Goal: Check status: Check status

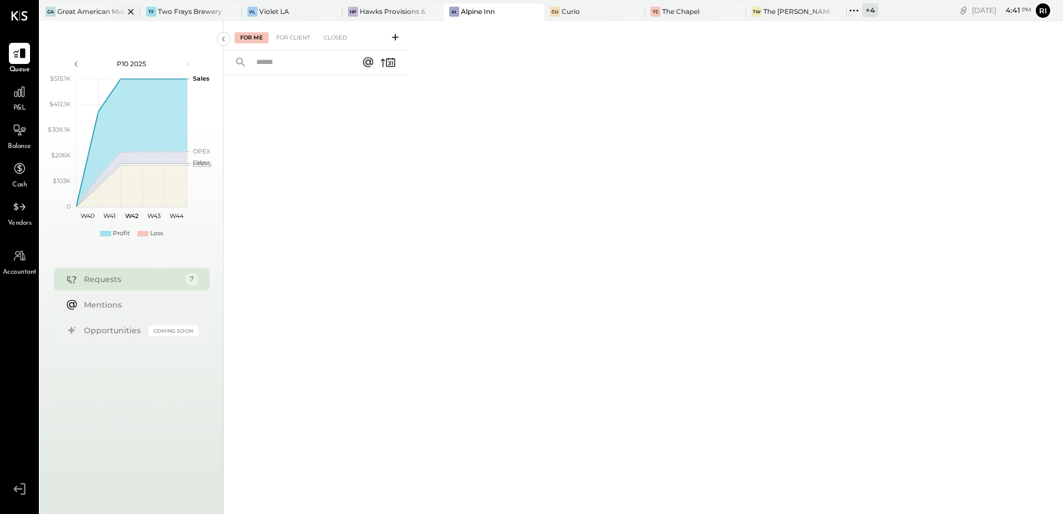
click at [107, 3] on div at bounding box center [121, 11] width 39 height 16
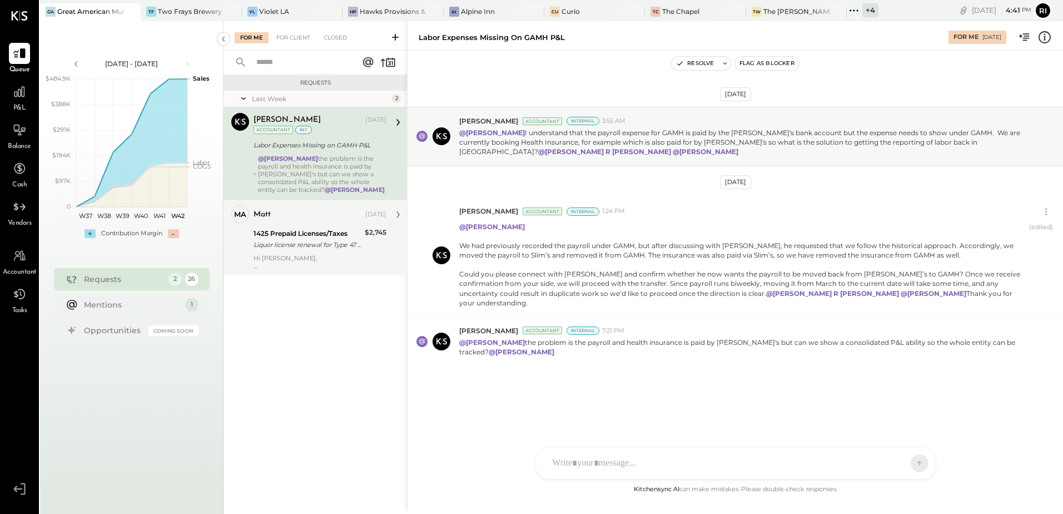
click at [306, 243] on div "Liquor license renewal for Type 47 and 58 licenses" at bounding box center [308, 244] width 108 height 11
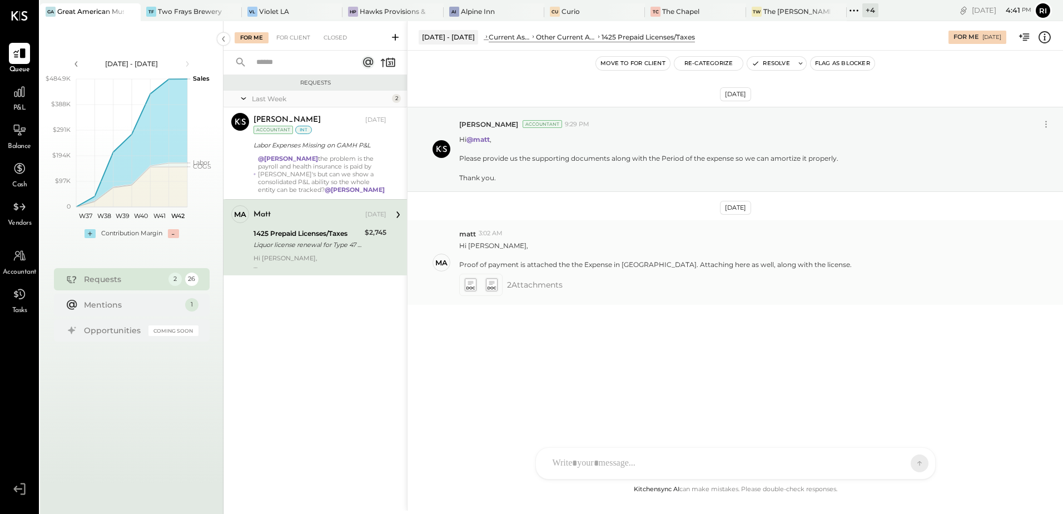
click at [472, 288] on icon at bounding box center [470, 285] width 12 height 13
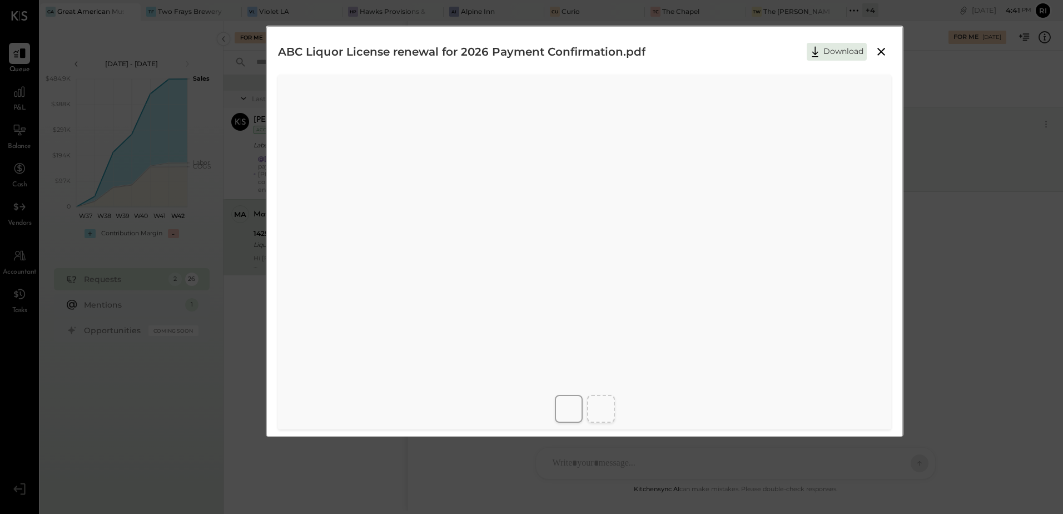
click at [879, 54] on icon at bounding box center [880, 51] width 13 height 13
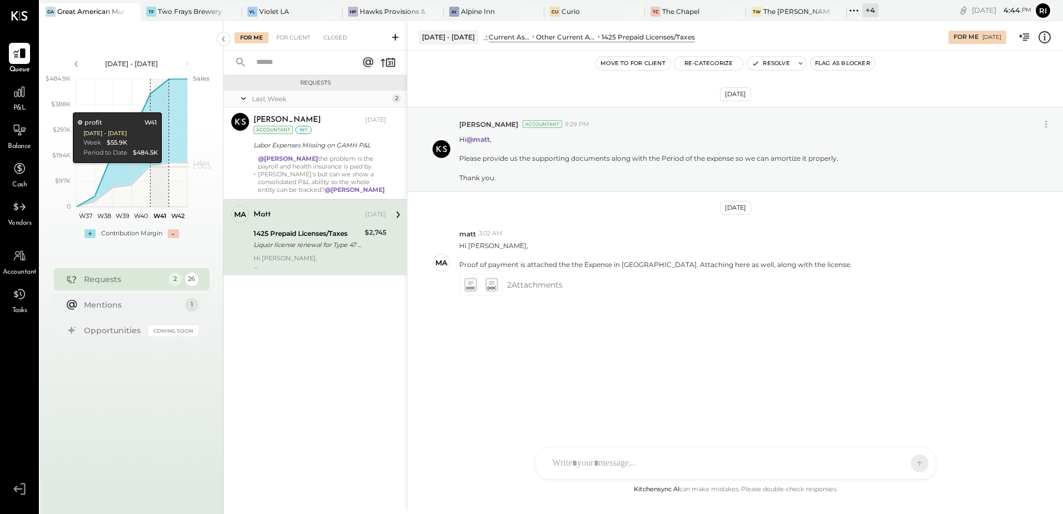
click at [635, 396] on div "[DATE] [PERSON_NAME] Accountant 9:29 PM Hi @matt , Please provide us the suppor…" at bounding box center [735, 267] width 655 height 432
